Goal: Task Accomplishment & Management: Complete application form

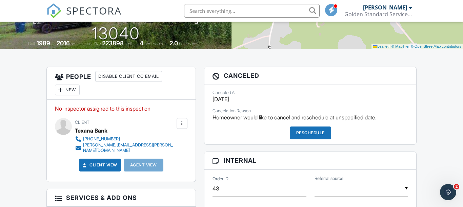
scroll to position [131, 0]
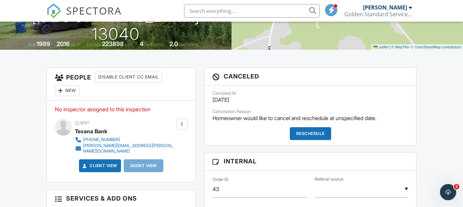
click at [319, 137] on div "Reschedule" at bounding box center [310, 133] width 41 height 13
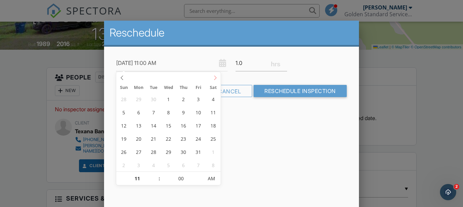
click at [217, 76] on icon at bounding box center [215, 78] width 5 height 5
type input "10/02/2025 12:00 PM"
type input "12"
click at [156, 175] on span at bounding box center [156, 175] width 5 height 7
click at [245, 164] on div "Reschedule 10/02/2025 12:00 PM 1.0 Warning: this date/time is in the past. Canc…" at bounding box center [231, 139] width 255 height 237
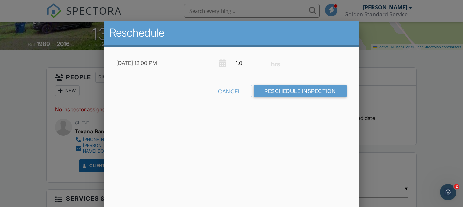
drag, startPoint x: 279, startPoint y: 42, endPoint x: 279, endPoint y: 16, distance: 26.1
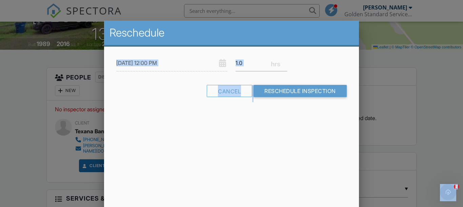
click at [302, 31] on h2 "Reschedule" at bounding box center [231, 33] width 244 height 14
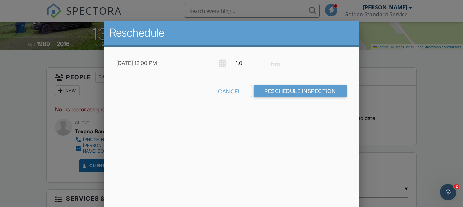
click at [424, 76] on div at bounding box center [231, 95] width 463 height 259
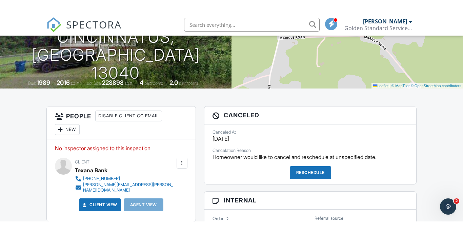
scroll to position [105, 0]
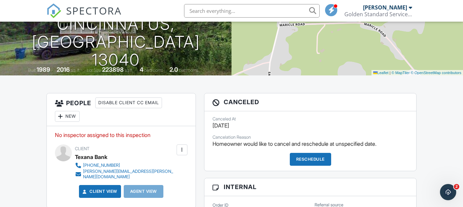
click at [317, 157] on div "Reschedule" at bounding box center [310, 159] width 41 height 13
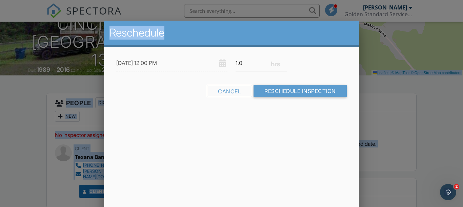
drag, startPoint x: 234, startPoint y: 34, endPoint x: 240, endPoint y: -8, distance: 42.2
click at [230, 34] on h2 "Reschedule" at bounding box center [231, 33] width 244 height 14
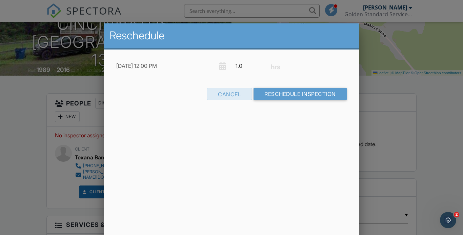
click at [231, 95] on div "Cancel" at bounding box center [229, 94] width 45 height 12
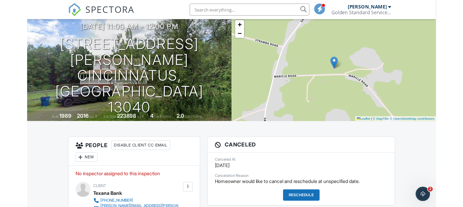
scroll to position [43, 0]
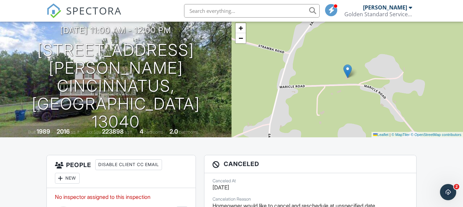
click at [198, 15] on input "text" at bounding box center [252, 11] width 136 height 14
click at [55, 10] on img at bounding box center [53, 10] width 15 height 15
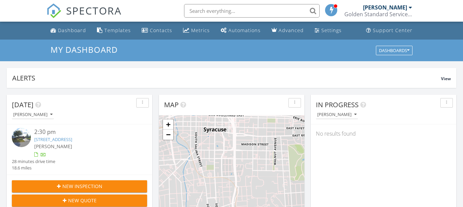
click at [93, 184] on span "New Inspection" at bounding box center [82, 186] width 40 height 7
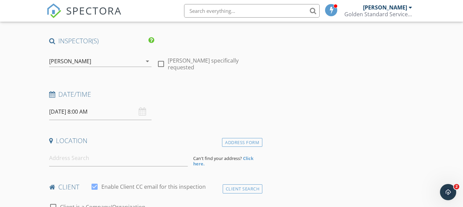
click at [53, 95] on icon at bounding box center [52, 95] width 6 height 6
click at [136, 113] on input "09/30/2025 8:00 AM" at bounding box center [100, 112] width 103 height 17
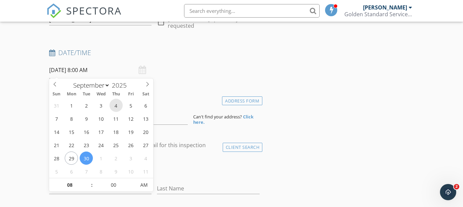
scroll to position [88, 0]
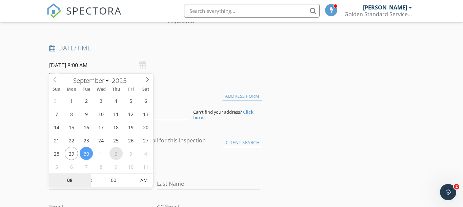
select select "9"
type input "10/02/2025 8:00 AM"
type input "09"
type input "10/02/2025 9:00 AM"
click at [88, 176] on span at bounding box center [88, 177] width 5 height 7
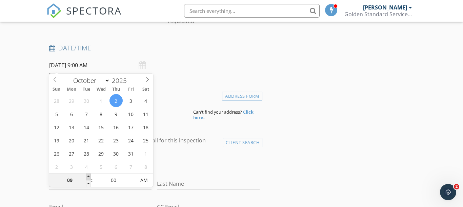
type input "10"
type input "10/02/2025 10:00 AM"
click at [88, 176] on span at bounding box center [88, 177] width 5 height 7
type input "11"
type input "10/02/2025 11:00 AM"
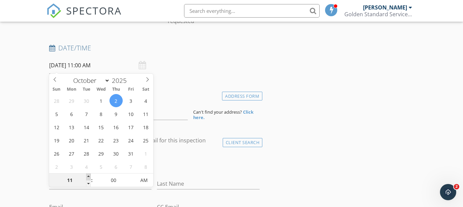
click at [88, 176] on span at bounding box center [88, 177] width 5 height 7
type input "12"
type input "10/02/2025 12:00 PM"
click at [88, 176] on span at bounding box center [88, 177] width 5 height 7
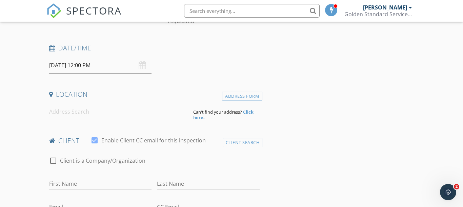
click at [122, 117] on input at bounding box center [118, 112] width 139 height 17
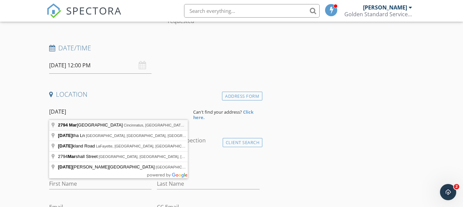
type input "2794 Maricle Road, Cincinnatus, NY, USA"
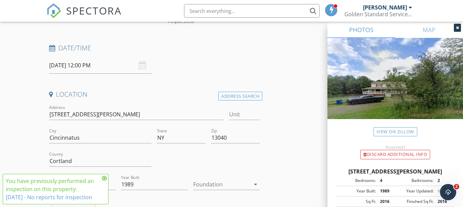
scroll to position [122, 0]
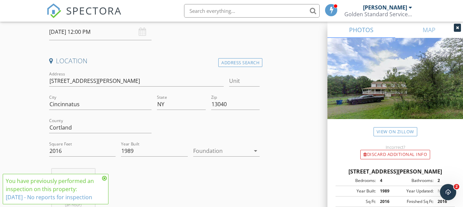
click at [104, 180] on icon at bounding box center [104, 178] width 5 height 5
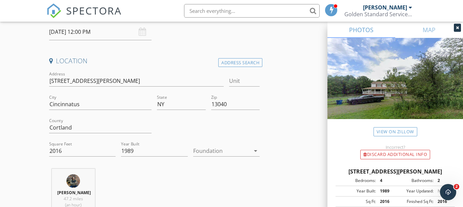
click at [256, 149] on icon "arrow_drop_down" at bounding box center [256, 151] width 8 height 8
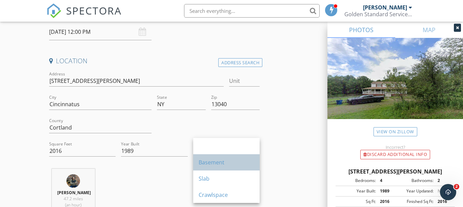
click at [242, 162] on div "Basement" at bounding box center [227, 163] width 56 height 8
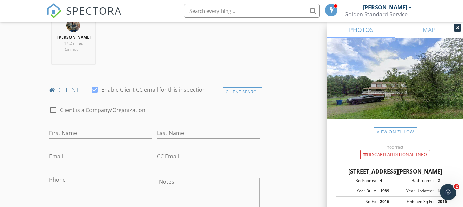
scroll to position [282, 0]
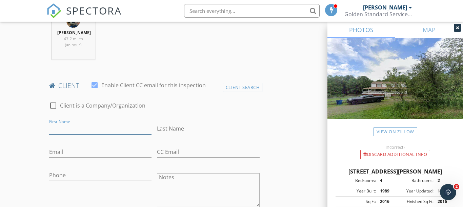
type input "A"
type input "Texana Bank"
click at [53, 111] on div at bounding box center [53, 106] width 12 height 12
checkbox input "true"
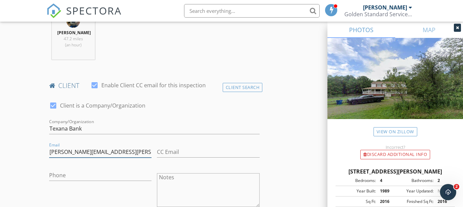
scroll to position [339, 0]
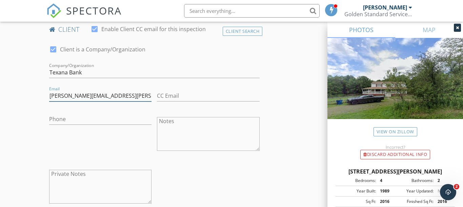
type input "ronald.johnson@texanabank.com"
type input "469-802-7584"
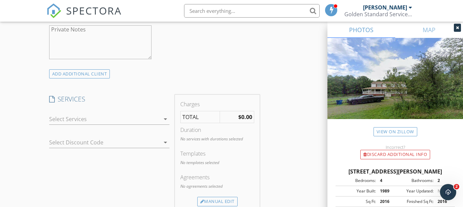
scroll to position [485, 0]
click at [166, 122] on icon "arrow_drop_down" at bounding box center [165, 118] width 8 height 8
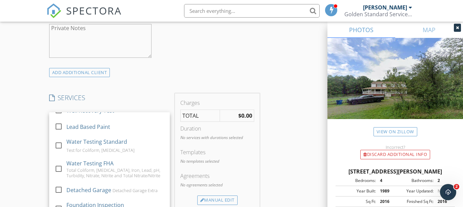
scroll to position [43, 0]
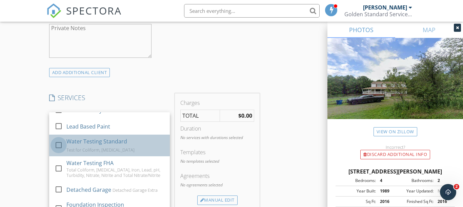
click at [58, 151] on div at bounding box center [59, 146] width 12 height 12
checkbox input "false"
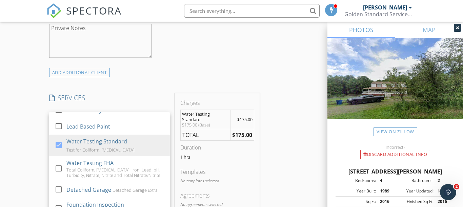
click at [280, 144] on div "INSPECTOR(S) check_box Benjamin Augustine PRIMARY Benjamin Augustine arrow_drop…" at bounding box center [231, 186] width 371 height 1184
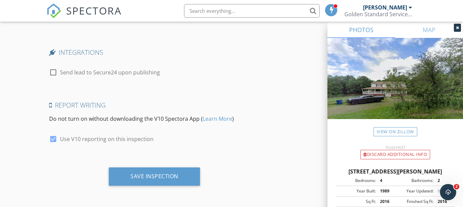
scroll to position [1075, 0]
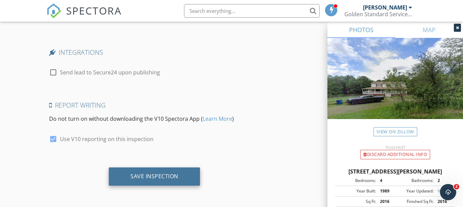
click at [162, 178] on div "Save Inspection" at bounding box center [155, 176] width 48 height 7
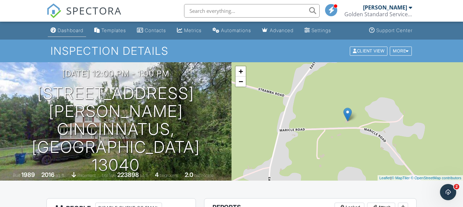
click at [68, 30] on div "Dashboard" at bounding box center [71, 30] width 26 height 6
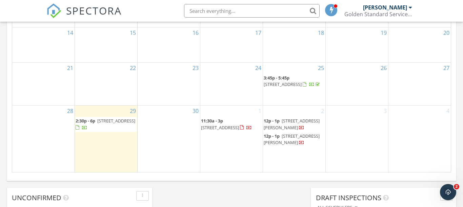
scroll to position [450, 0]
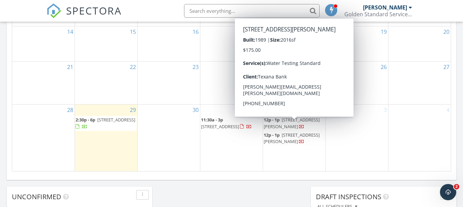
click at [301, 125] on span "[STREET_ADDRESS][PERSON_NAME]" at bounding box center [292, 123] width 56 height 13
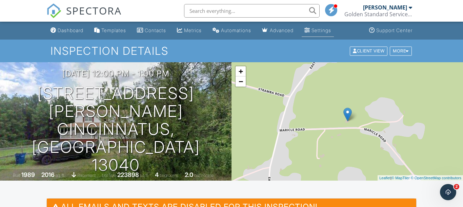
click at [327, 33] on div "Settings" at bounding box center [322, 30] width 20 height 6
click at [331, 31] on div "Settings" at bounding box center [322, 30] width 20 height 6
click at [405, 49] on div "More" at bounding box center [401, 50] width 22 height 9
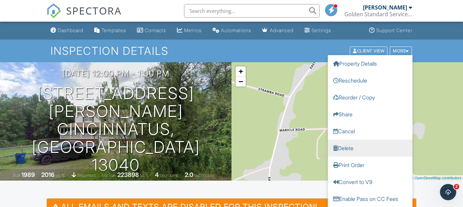
click at [350, 144] on link "Delete" at bounding box center [370, 148] width 85 height 17
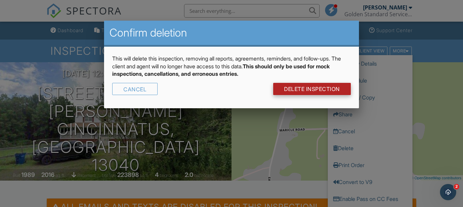
click at [319, 89] on link "DELETE Inspection" at bounding box center [312, 89] width 78 height 12
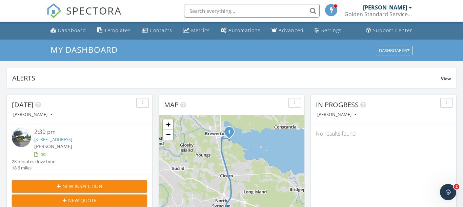
click at [131, 187] on div "New Inspection" at bounding box center [79, 186] width 124 height 7
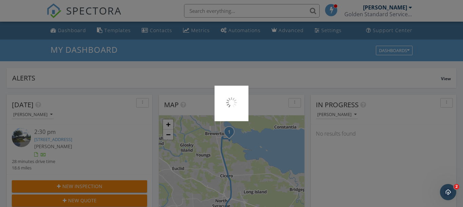
click at [254, 73] on div at bounding box center [231, 103] width 463 height 207
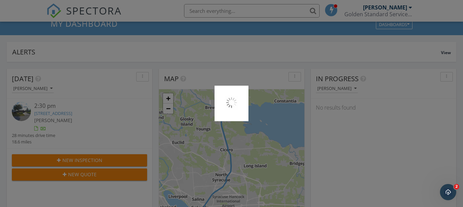
scroll to position [28, 0]
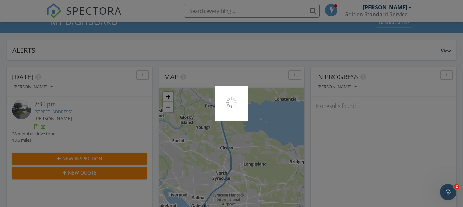
click at [74, 161] on div at bounding box center [231, 103] width 463 height 207
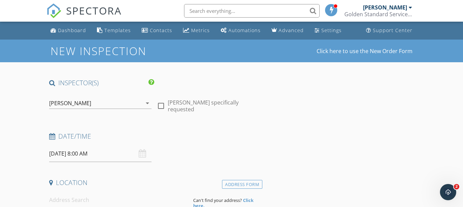
click at [141, 154] on div "[DATE] 8:00 AM" at bounding box center [100, 154] width 103 height 17
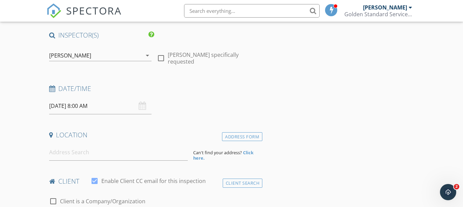
scroll to position [57, 0]
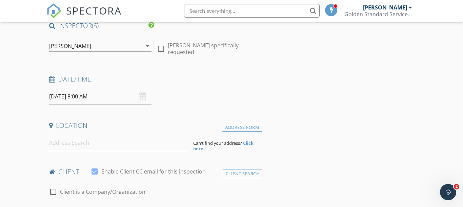
click at [143, 97] on div "[DATE] 8:00 AM" at bounding box center [100, 96] width 103 height 17
click at [100, 96] on input "[DATE] 8:00 AM" at bounding box center [100, 96] width 103 height 17
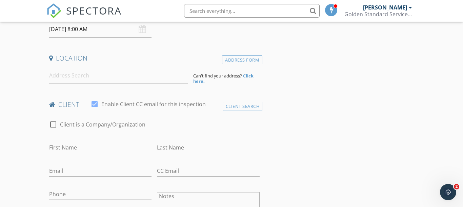
scroll to position [134, 0]
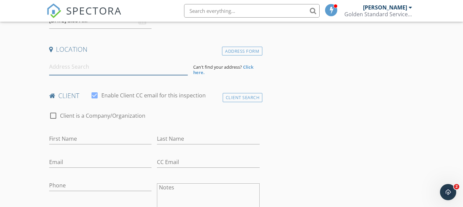
click at [68, 69] on input at bounding box center [118, 67] width 139 height 17
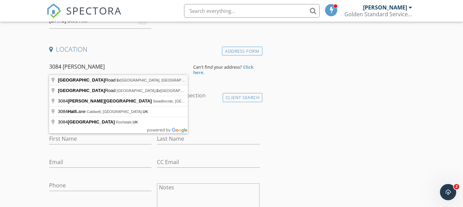
type input "[STREET_ADDRESS]"
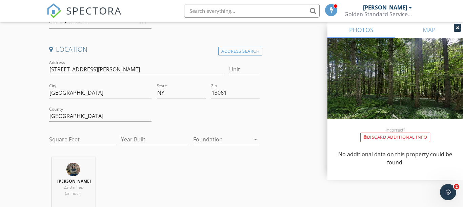
click at [458, 27] on icon at bounding box center [457, 28] width 3 height 4
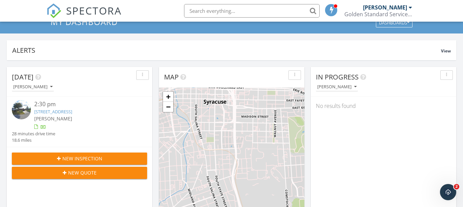
scroll to position [617, 463]
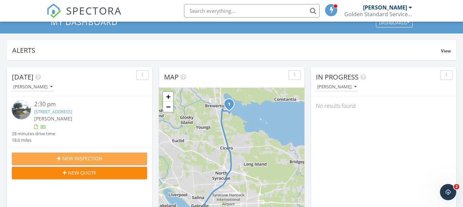
click at [96, 157] on span "New Inspection" at bounding box center [82, 158] width 40 height 7
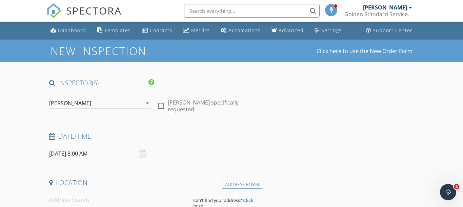
click at [92, 155] on input "[DATE] 8:00 AM" at bounding box center [100, 154] width 103 height 17
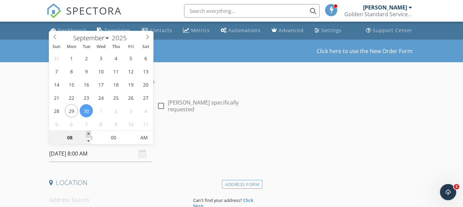
type input "[DATE] 9:00 AM"
type input "09"
click at [87, 134] on span at bounding box center [88, 134] width 5 height 7
type input "09/30/2025 10:00 AM"
type input "10"
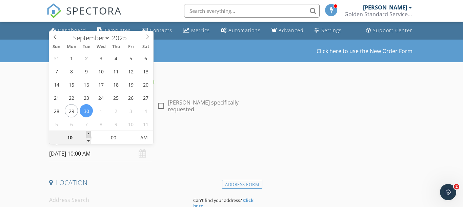
click at [87, 134] on span at bounding box center [88, 134] width 5 height 7
type input "09/30/2025 11:00 AM"
type input "11"
click at [87, 134] on span at bounding box center [88, 134] width 5 height 7
type input "09/30/2025 12:00 PM"
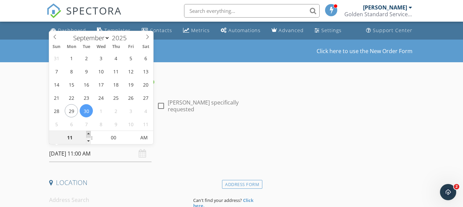
type input "12"
click at [87, 134] on span at bounding box center [88, 134] width 5 height 7
type input "09/30/2025 1:00 PM"
type input "01"
click at [87, 134] on span at bounding box center [88, 134] width 5 height 7
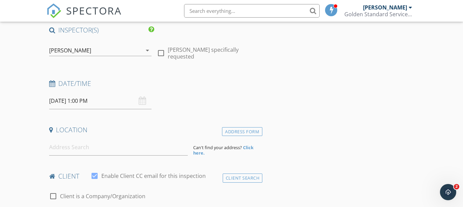
scroll to position [59, 0]
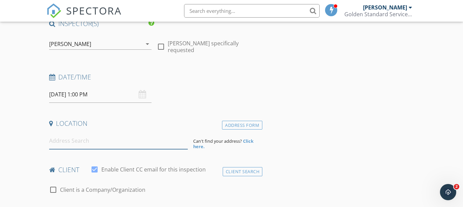
click at [142, 141] on input at bounding box center [118, 141] width 139 height 17
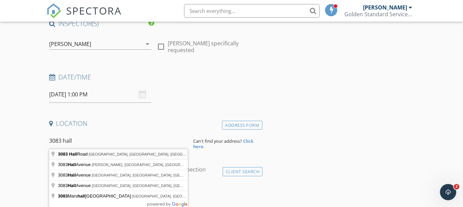
type input "3083 Hall Road, Erieville, NY, USA"
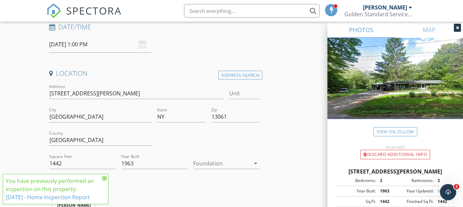
scroll to position [112, 0]
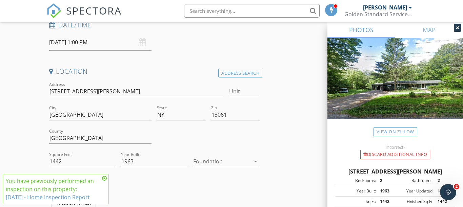
click at [89, 197] on link "9/8/2025 - Home Inspection Report" at bounding box center [48, 197] width 84 height 7
click at [255, 161] on icon "arrow_drop_down" at bounding box center [256, 162] width 8 height 8
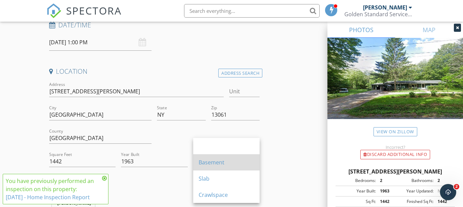
click at [243, 165] on div "Basement" at bounding box center [227, 163] width 56 height 8
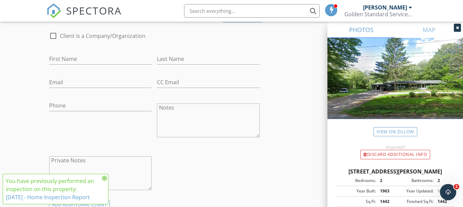
scroll to position [352, 0]
type input "[PERSON_NAME]"
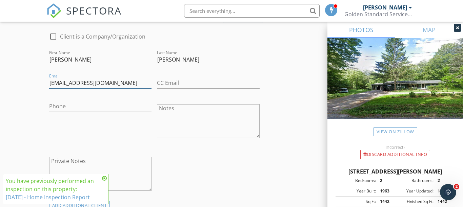
type input "[EMAIL_ADDRESS][DOMAIN_NAME]"
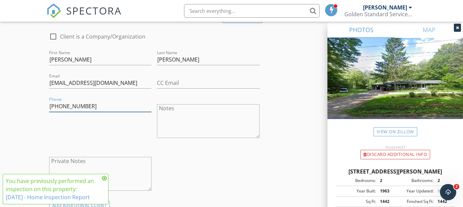
type input "315-744-6207"
click at [169, 160] on div "check_box_outline_blank Client is a Company/Organization First Name Allison Las…" at bounding box center [154, 114] width 216 height 176
click at [103, 180] on icon at bounding box center [104, 178] width 5 height 5
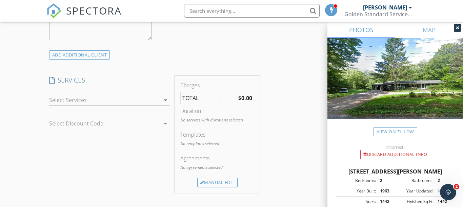
scroll to position [503, 0]
click at [168, 104] on icon "arrow_drop_down" at bounding box center [165, 100] width 8 height 8
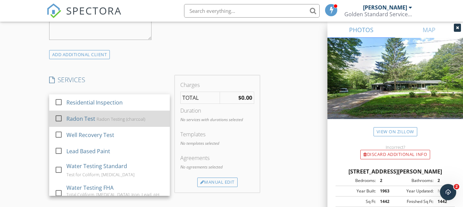
click at [128, 122] on div "Radon Testing (charcoal)" at bounding box center [121, 119] width 48 height 5
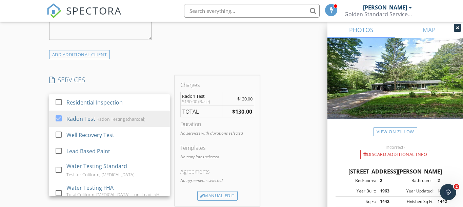
click at [288, 141] on div "INSPECTOR(S) check_box Benjamin Augustine PRIMARY Benjamin Augustine arrow_drop…" at bounding box center [231, 165] width 371 height 1178
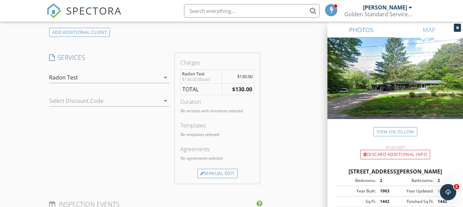
scroll to position [527, 0]
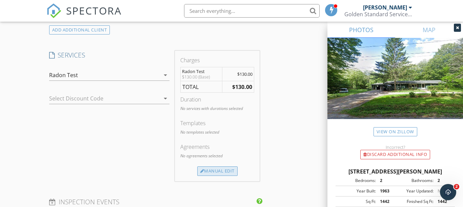
click at [225, 176] on div "Manual Edit" at bounding box center [217, 171] width 40 height 9
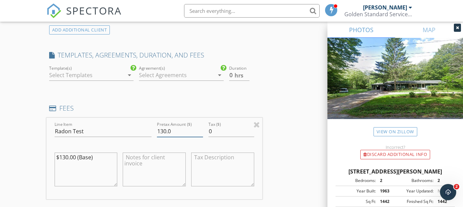
click at [164, 136] on input "130.0" at bounding box center [180, 131] width 46 height 11
type input "140.0"
click at [296, 139] on div "INSPECTOR(S) check_box Benjamin Augustine PRIMARY Benjamin Augustine arrow_drop…" at bounding box center [231, 170] width 371 height 1238
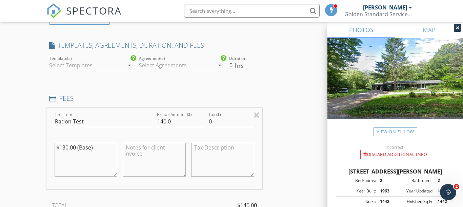
click at [64, 153] on textarea "$130.00 (Base)" at bounding box center [86, 160] width 63 height 34
type textarea "$140.00 (Base)"
click at [314, 181] on div "INSPECTOR(S) check_box Benjamin Augustine PRIMARY Benjamin Augustine arrow_drop…" at bounding box center [231, 160] width 371 height 1238
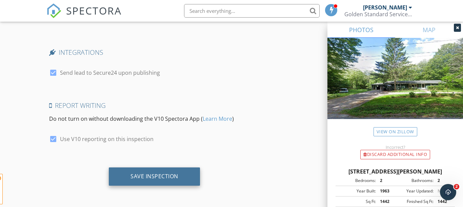
scroll to position [1129, 0]
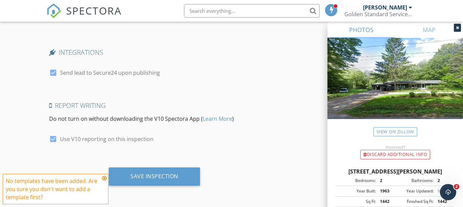
click at [55, 140] on div at bounding box center [53, 140] width 12 height 12
checkbox input "false"
click at [52, 76] on div at bounding box center [53, 73] width 12 height 12
checkbox input "false"
click at [54, 141] on div at bounding box center [53, 140] width 12 height 12
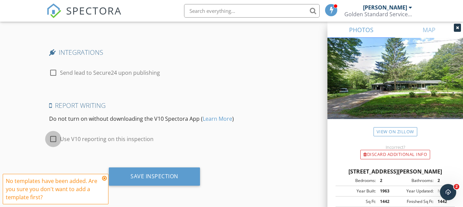
checkbox input "true"
click at [105, 179] on icon at bounding box center [104, 178] width 5 height 5
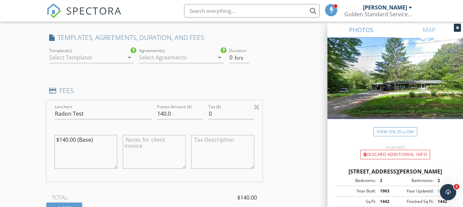
scroll to position [545, 0]
click at [247, 62] on input "0.5" at bounding box center [239, 58] width 20 height 11
click at [247, 62] on input "1" at bounding box center [239, 58] width 20 height 11
type input "0.5"
click at [247, 64] on input "0.5" at bounding box center [239, 58] width 20 height 11
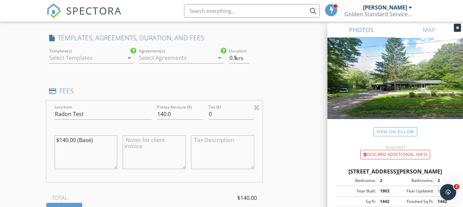
click at [281, 87] on div "INSPECTOR(S) check_box Benjamin Augustine PRIMARY Benjamin Augustine arrow_drop…" at bounding box center [231, 153] width 371 height 1238
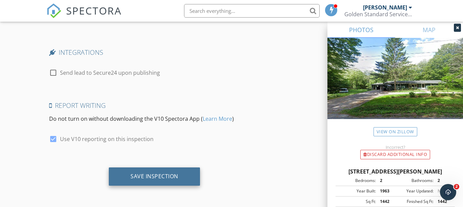
scroll to position [1129, 0]
click at [141, 180] on div "Save Inspection" at bounding box center [155, 176] width 48 height 7
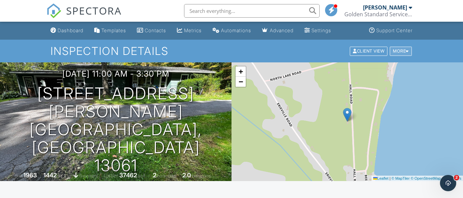
click at [408, 52] on div at bounding box center [407, 51] width 3 height 4
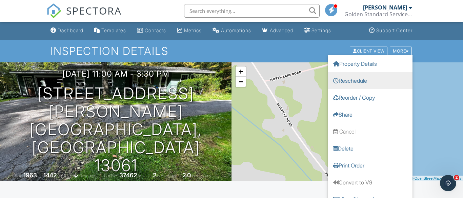
click at [348, 84] on link "Reschedule" at bounding box center [370, 80] width 85 height 17
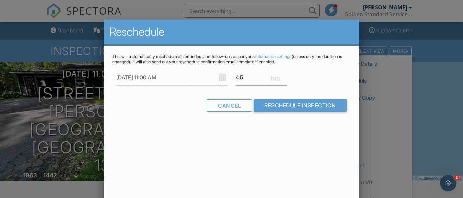
click at [144, 6] on div at bounding box center [231, 89] width 463 height 247
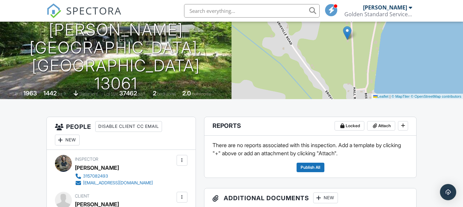
scroll to position [367, 0]
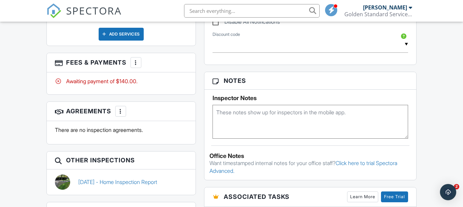
click at [138, 66] on div at bounding box center [136, 62] width 7 height 7
click at [136, 66] on div at bounding box center [136, 62] width 7 height 7
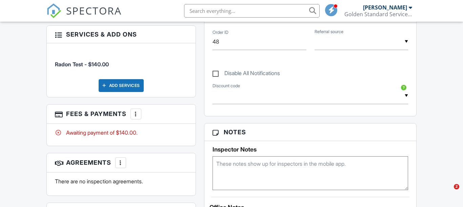
click at [136, 115] on div at bounding box center [136, 114] width 7 height 7
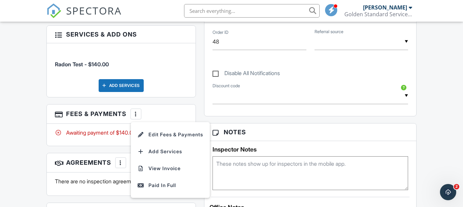
scroll to position [0, 0]
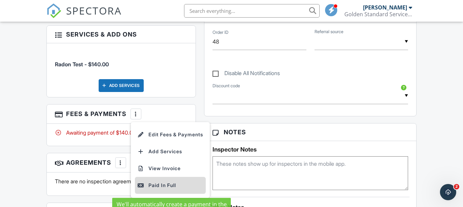
click at [155, 186] on div "Paid In Full" at bounding box center [170, 186] width 65 height 8
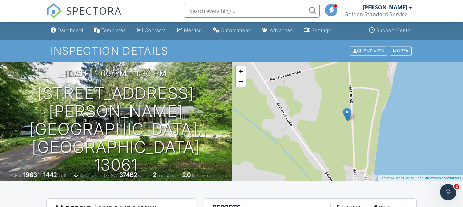
click at [76, 33] on div "Dashboard" at bounding box center [71, 30] width 26 height 6
